Goal: Transaction & Acquisition: Subscribe to service/newsletter

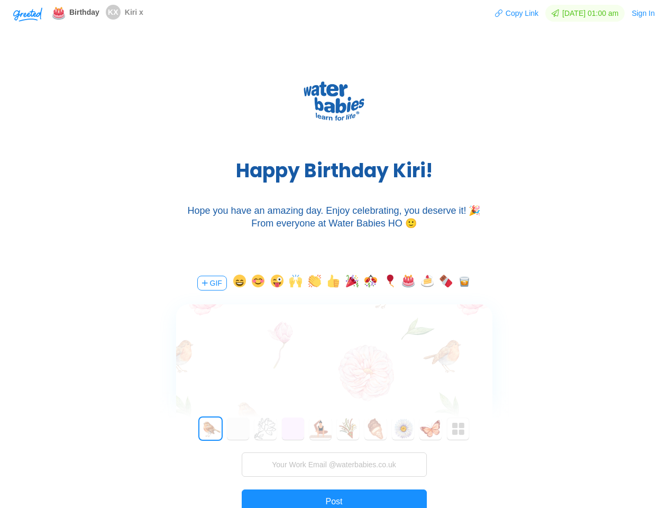
click at [334, 254] on div "H a p p y B i r t h d a y K i r i ! Hope you have an amazing day. Enjoy celebra…" at bounding box center [334, 150] width 668 height 222
click at [28, 14] on img "button" at bounding box center [27, 14] width 29 height 14
click at [511, 13] on button "Copy Link" at bounding box center [516, 13] width 44 height 17
click at [644, 13] on button "Sign In" at bounding box center [643, 13] width 24 height 17
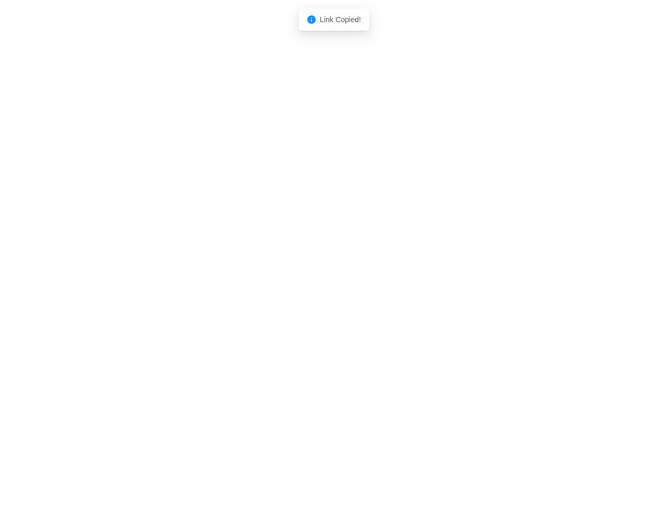
click at [211, 283] on body "Shadow: (click to exit) Link Copied!" at bounding box center [334, 254] width 668 height 508
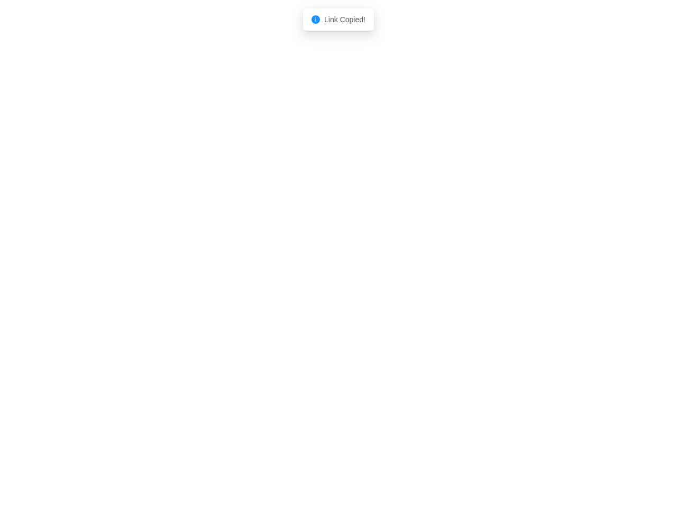
click at [237, 283] on body "Shadow: (click to exit) Link Copied!" at bounding box center [338, 254] width 677 height 508
click at [257, 283] on body "Shadow: (click to exit) Link Copied!" at bounding box center [338, 254] width 677 height 508
click at [276, 283] on body "Shadow: (click to exit) Link Copied!" at bounding box center [338, 254] width 677 height 508
click at [294, 283] on body "Shadow: (click to exit) Link Copied!" at bounding box center [338, 254] width 677 height 508
click at [313, 283] on body "Shadow: (click to exit) Link Copied!" at bounding box center [338, 254] width 677 height 508
